Goal: Find specific page/section: Find specific page/section

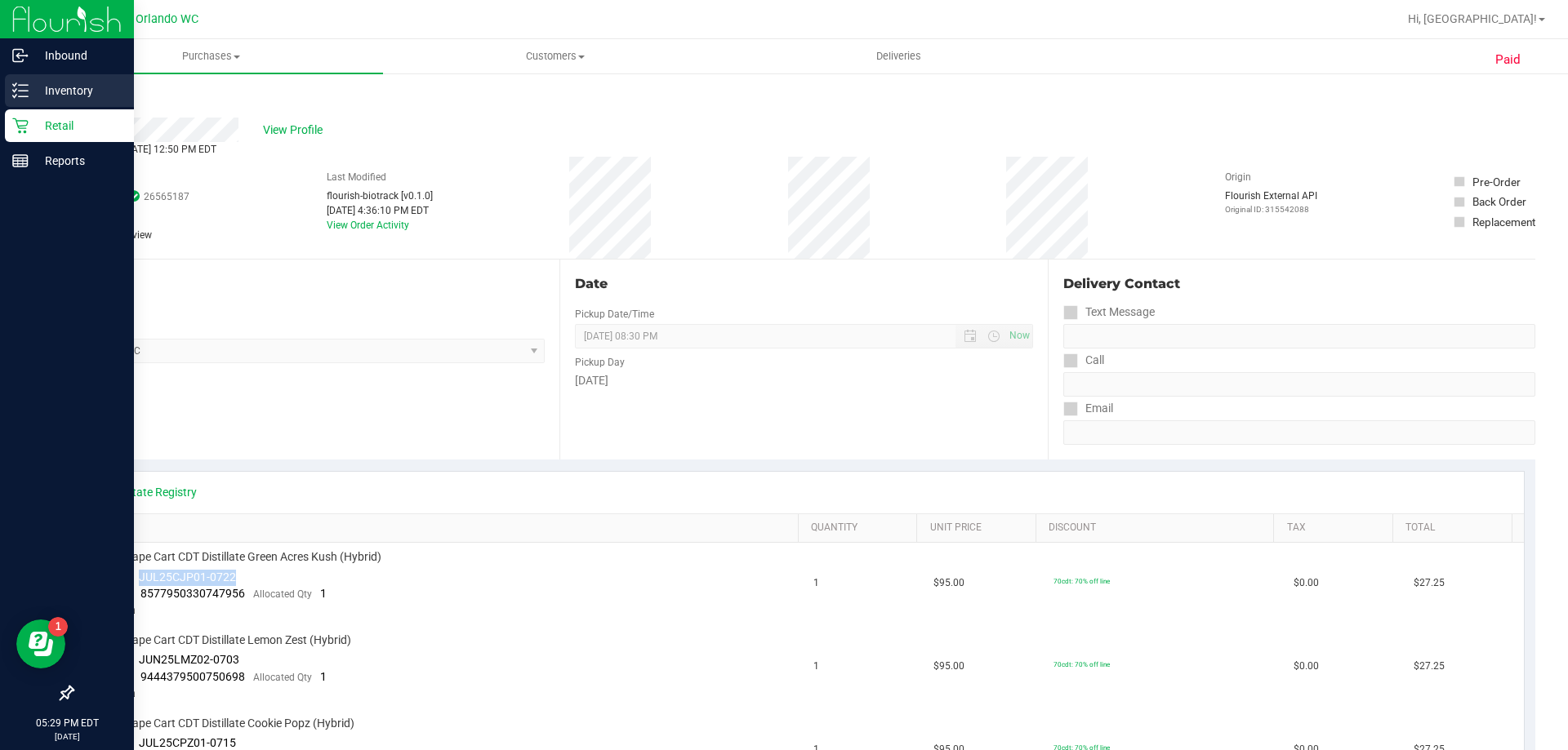
click at [31, 87] on p "Inventory" at bounding box center [78, 91] width 98 height 20
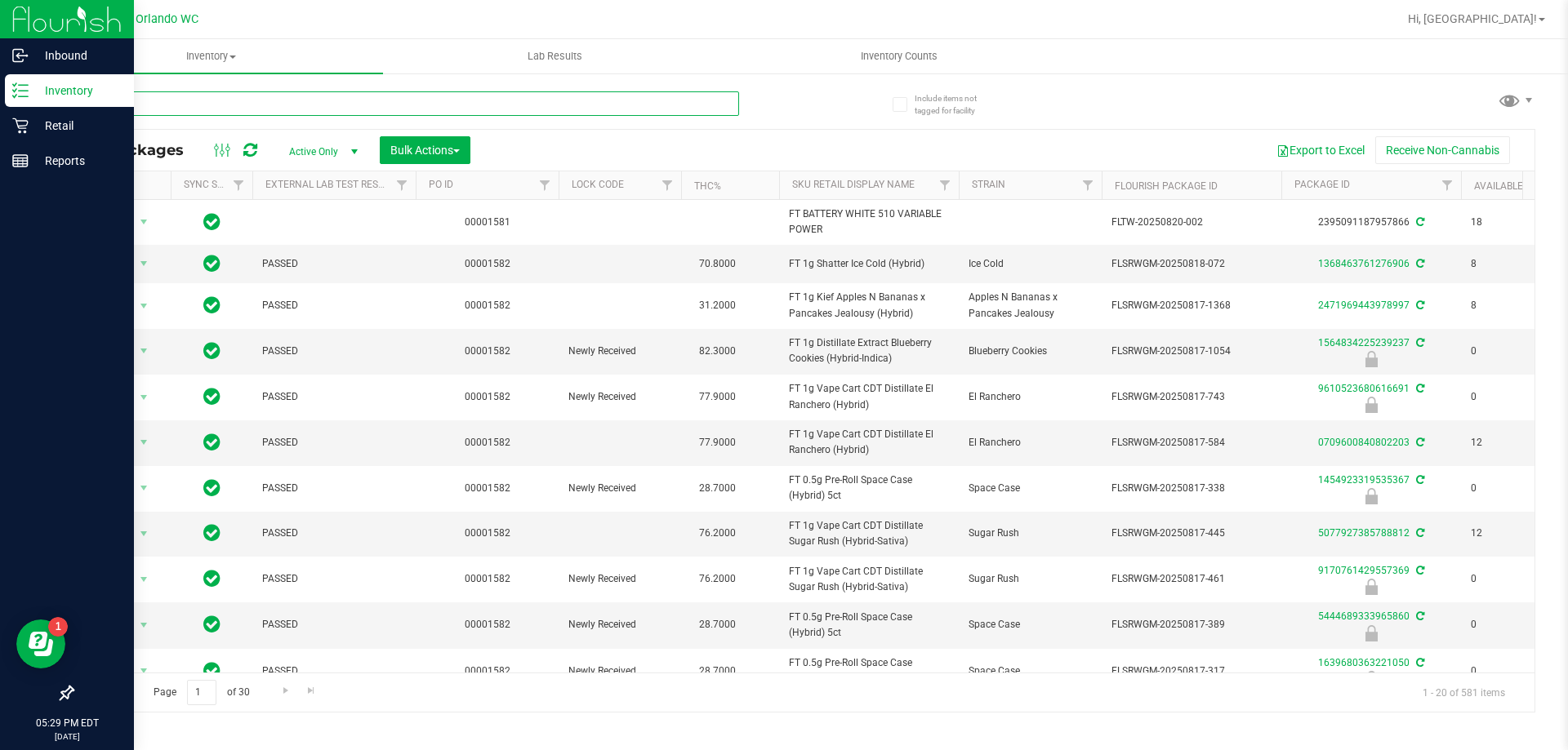
click at [382, 103] on input "text" at bounding box center [405, 104] width 668 height 25
click at [487, 103] on input "text" at bounding box center [405, 104] width 668 height 25
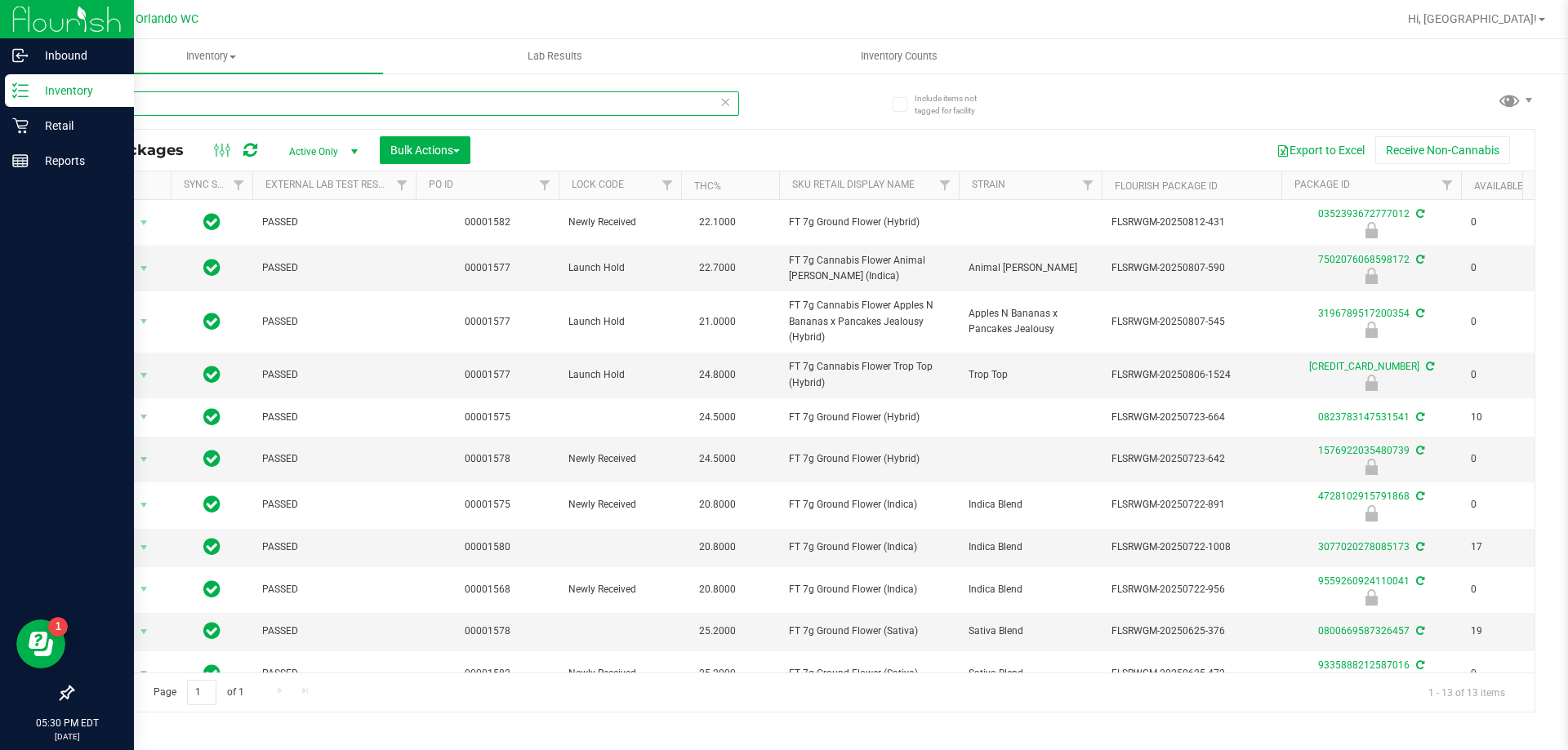
type input "7g"
click at [928, 183] on th "Sku Retail Display Name" at bounding box center [869, 185] width 180 height 29
